Goal: Task Accomplishment & Management: Manage account settings

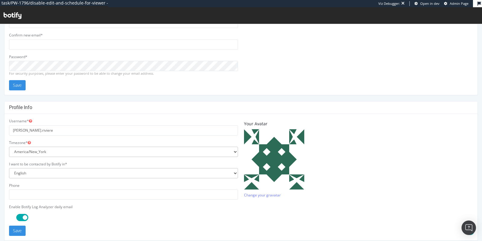
scroll to position [159, 0]
